Goal: Check status: Check status

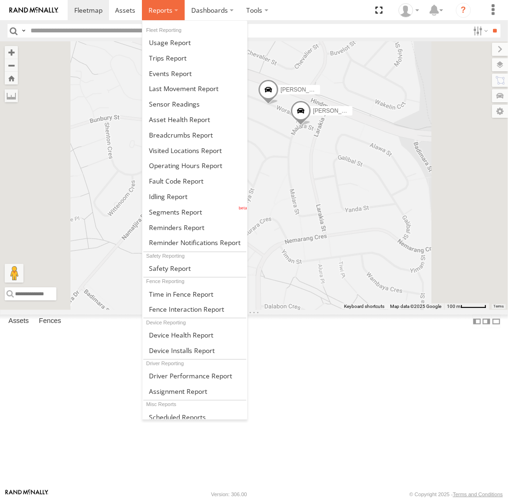
click at [167, 7] on span at bounding box center [160, 10] width 24 height 9
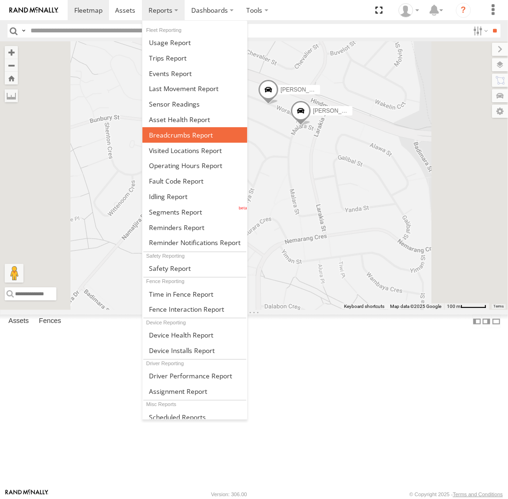
click at [191, 132] on span at bounding box center [181, 135] width 64 height 9
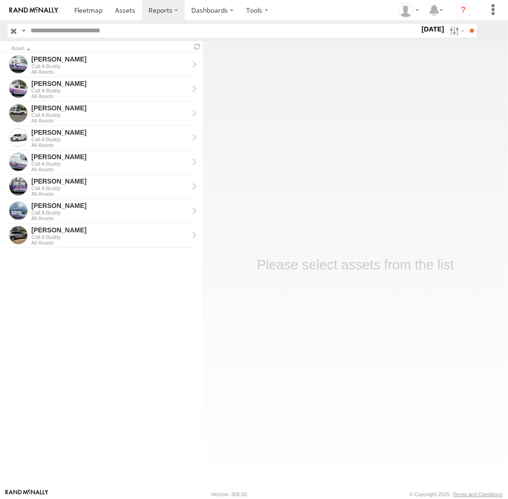
click at [450, 35] on label at bounding box center [456, 31] width 20 height 14
click at [0, 0] on label at bounding box center [0, 0] width 0 height 0
click at [469, 32] on input "**" at bounding box center [471, 31] width 11 height 14
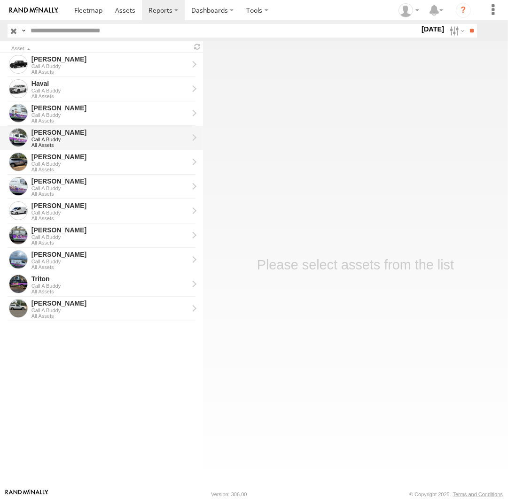
click at [64, 147] on div "All Assets" at bounding box center [109, 145] width 157 height 6
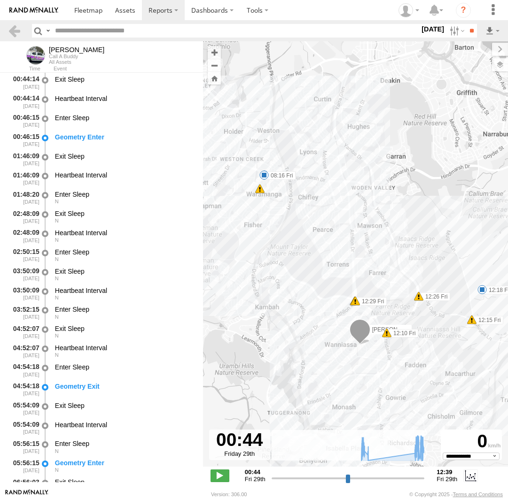
select select "**********"
click at [489, 308] on div "Daniel 07:46 Fri 07:59 Fri 08:16 Fri 12:10 Fri 12:15 Fri 12:18 Fri 12:26 Fri 12…" at bounding box center [355, 259] width 305 height 436
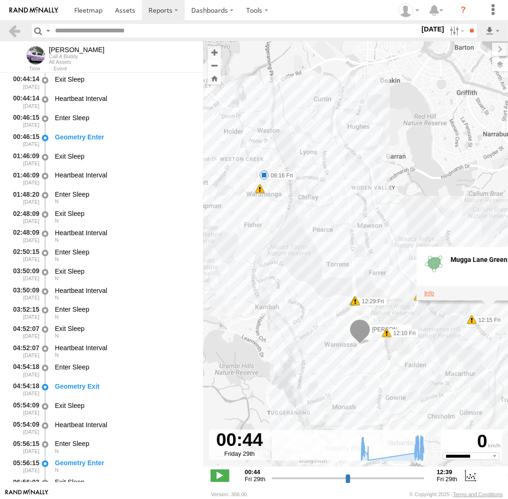
click at [427, 293] on link at bounding box center [429, 293] width 10 height 7
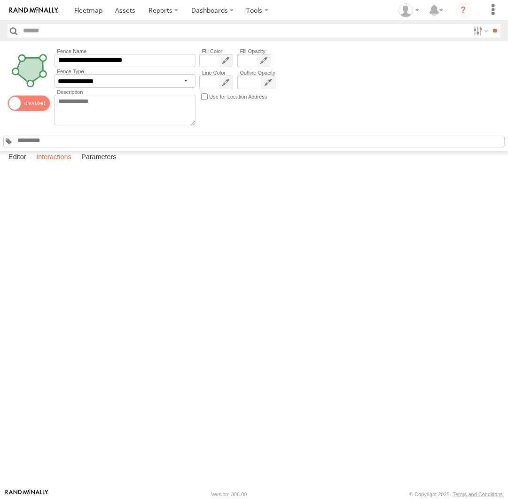
click at [70, 164] on label "Interactions" at bounding box center [53, 157] width 45 height 13
drag, startPoint x: 92, startPoint y: 11, endPoint x: 92, endPoint y: 6, distance: 5.2
click at [92, 10] on span at bounding box center [88, 10] width 28 height 9
